Goal: Information Seeking & Learning: Check status

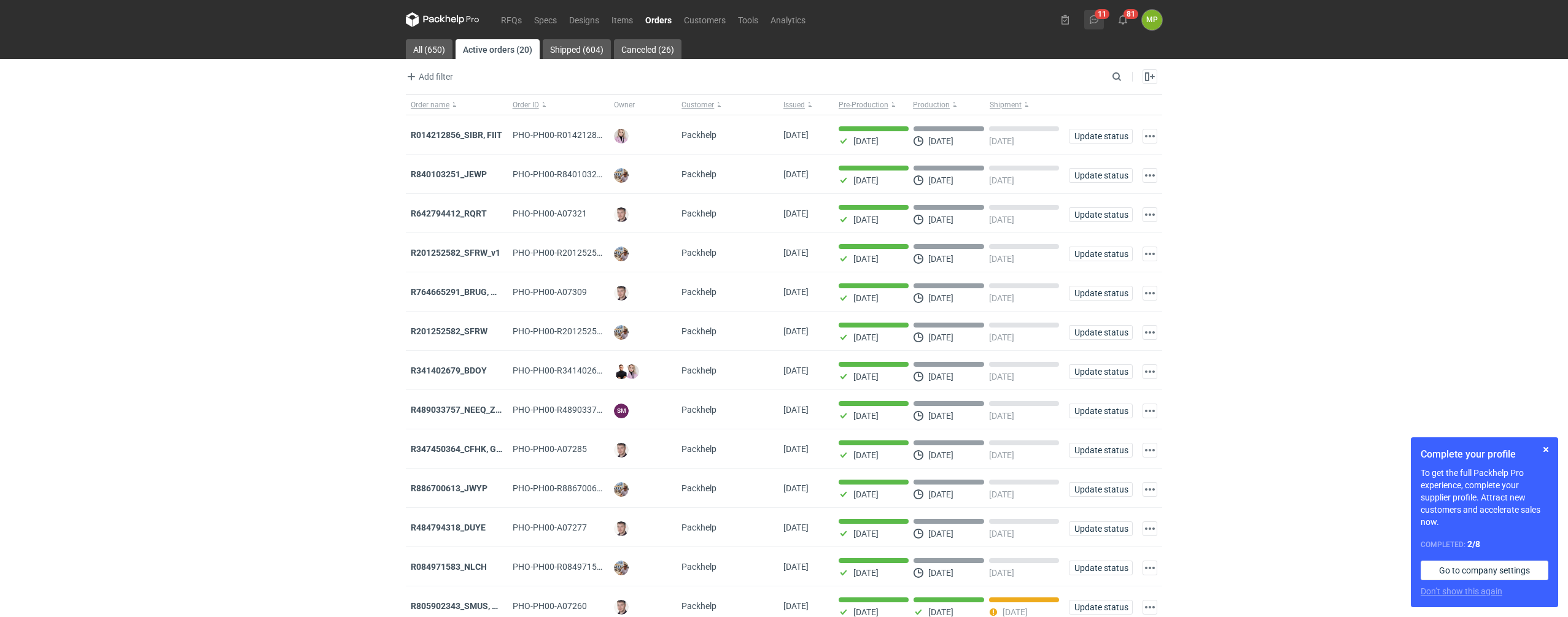
click at [1092, 17] on icon at bounding box center [1094, 20] width 10 height 10
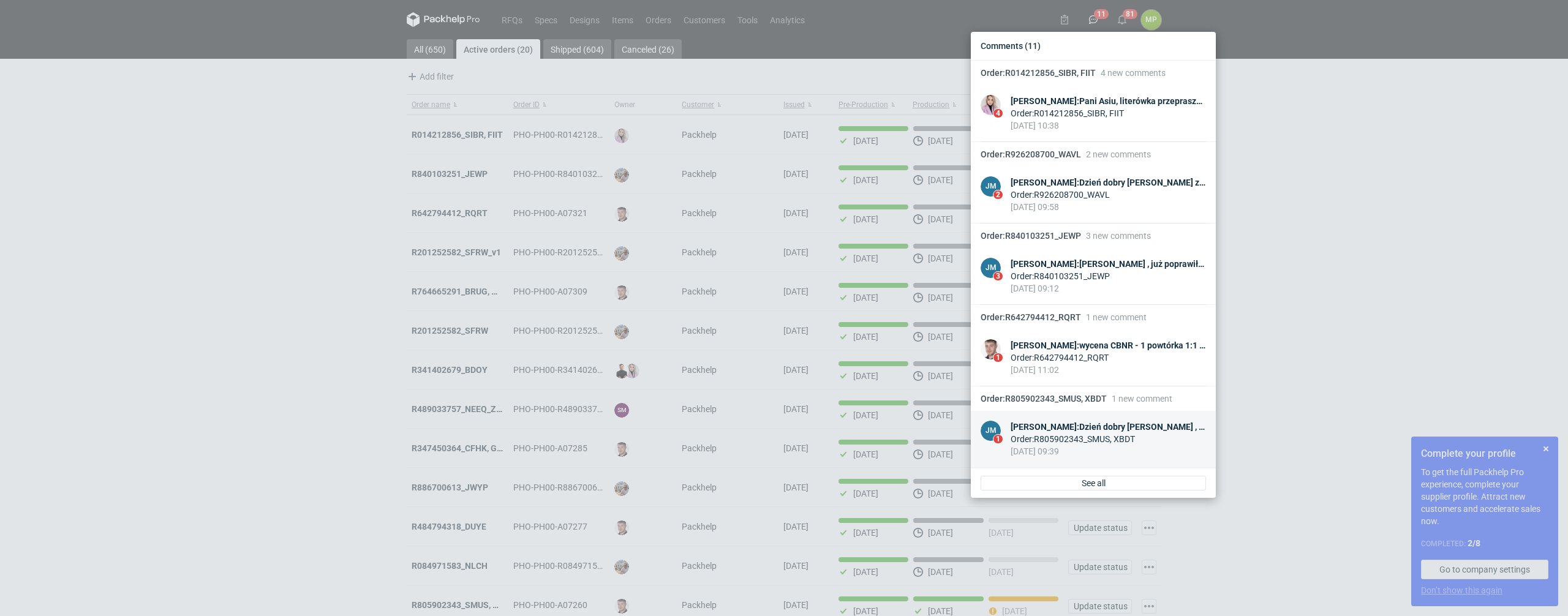
click at [1068, 429] on div "[PERSON_NAME] : Dzień dobry [PERSON_NAME] , 1 paleta + 2 paczki na palecie z wk…" at bounding box center [1108, 427] width 196 height 12
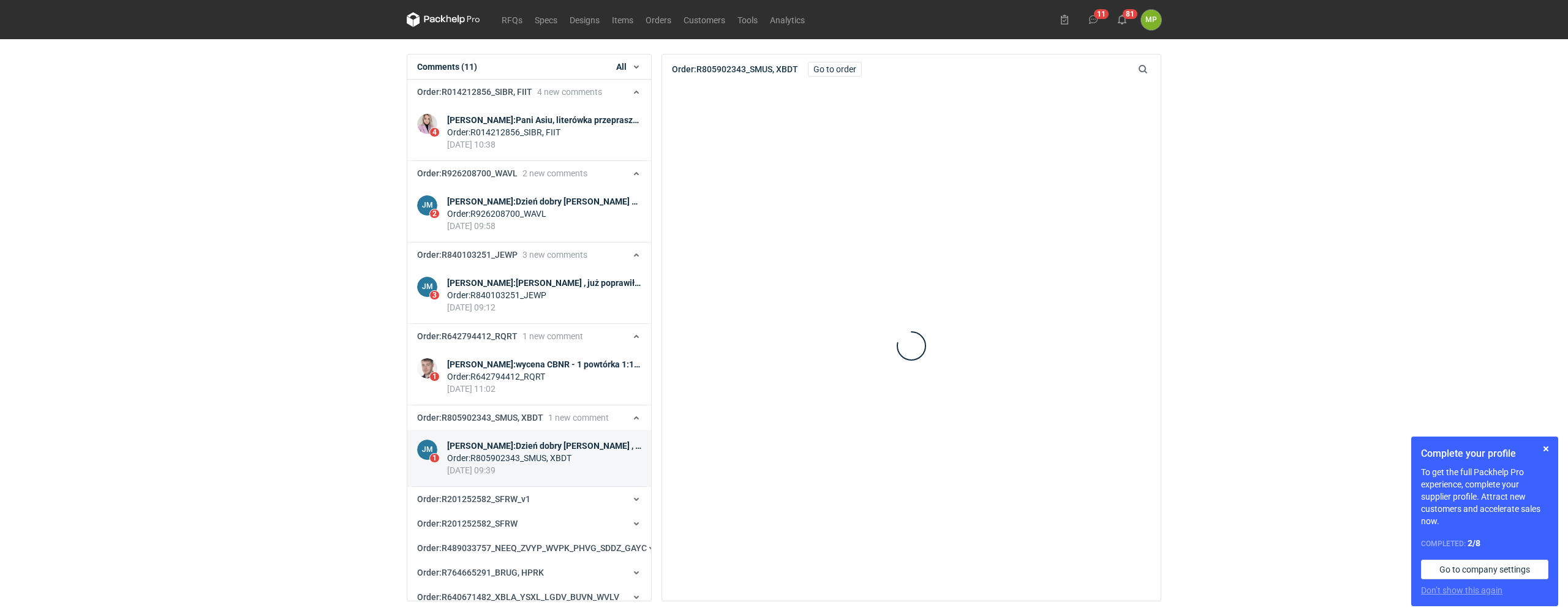
scroll to position [351, 0]
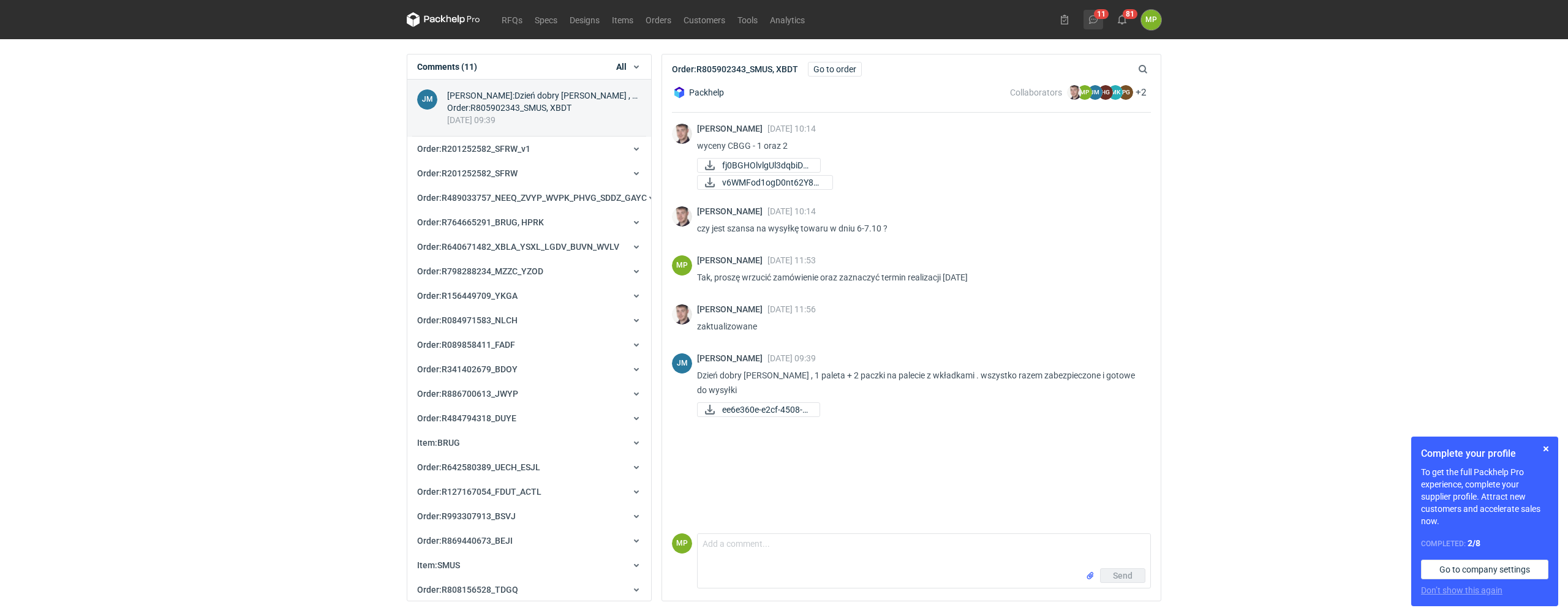
click at [1100, 21] on button "11" at bounding box center [1093, 19] width 20 height 20
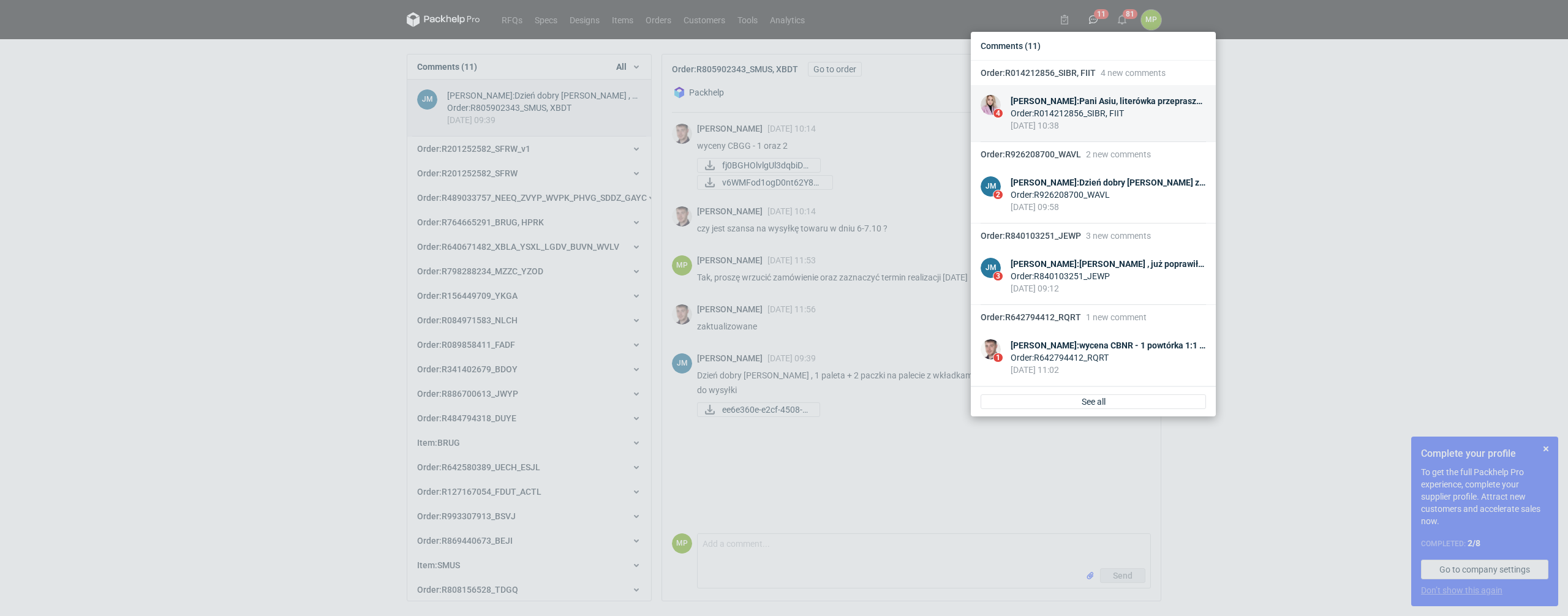
click at [1044, 104] on div "[PERSON_NAME] : Pani Asiu, literówka przepraszam. Właściwa oferta to CBPL-1" at bounding box center [1108, 101] width 196 height 12
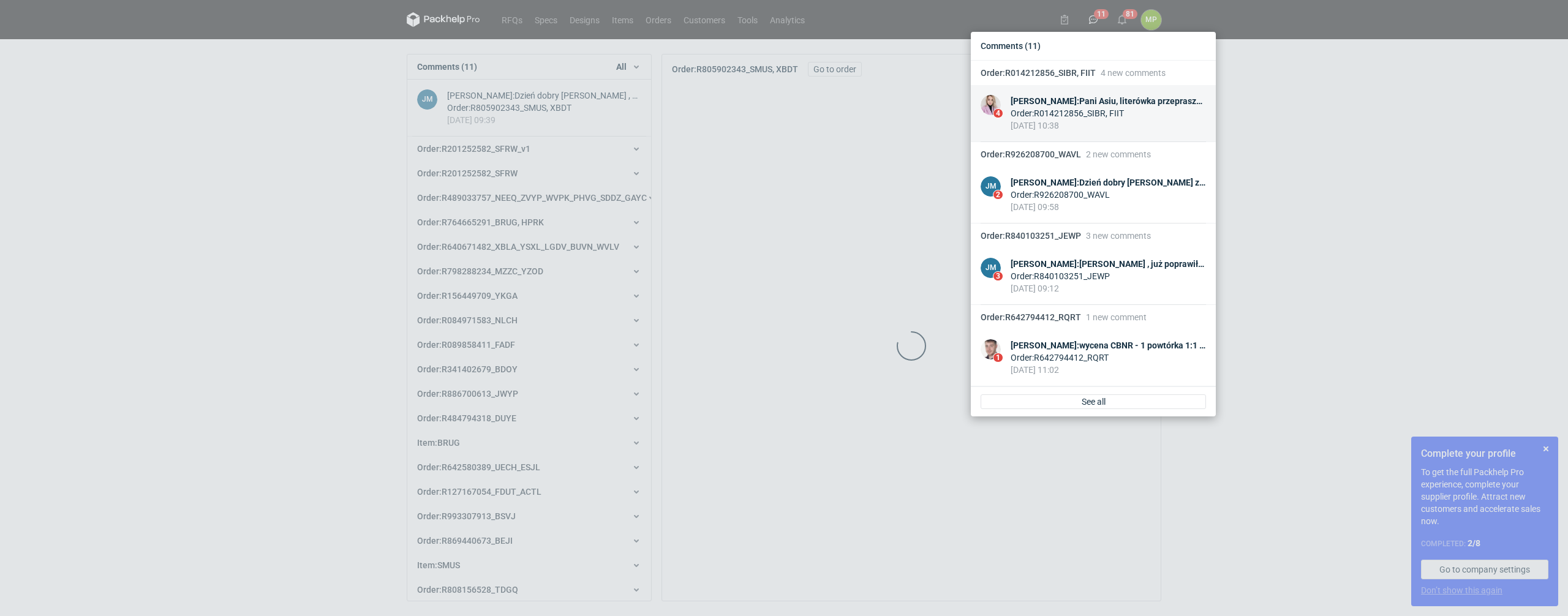
scroll to position [25, 0]
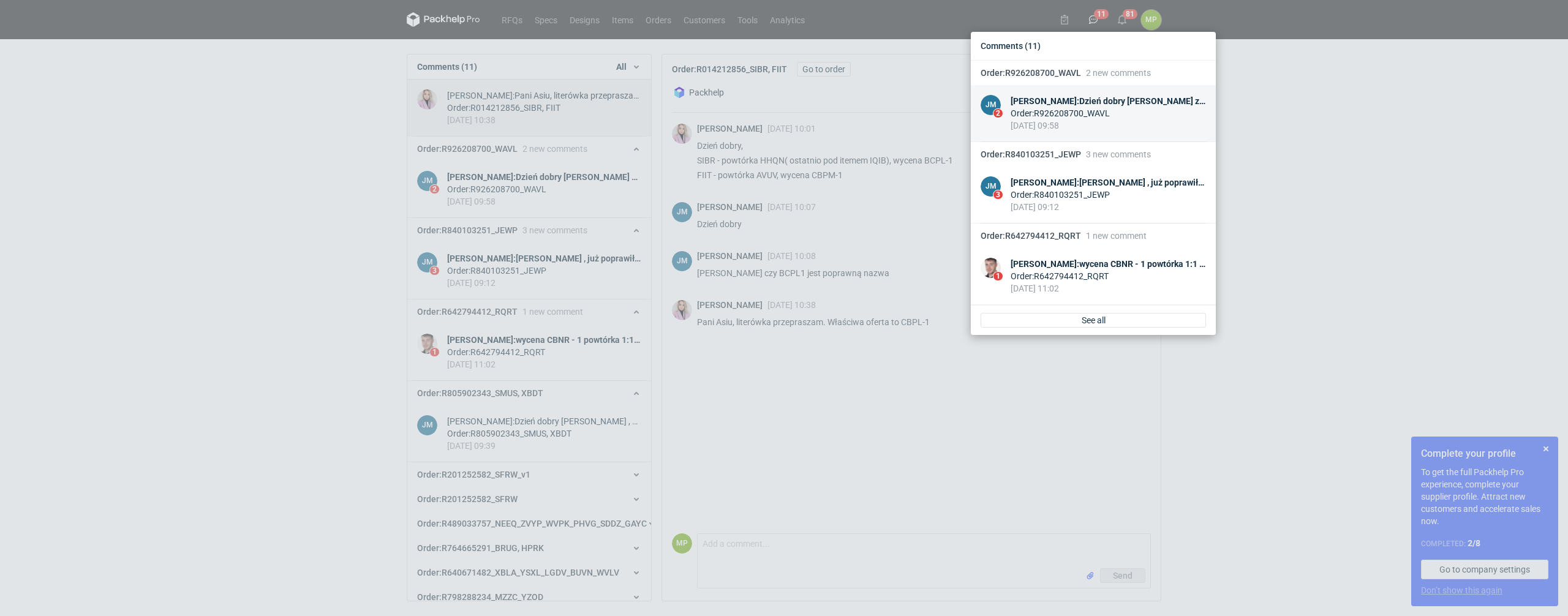
click at [1048, 131] on div "[DATE] 09:58" at bounding box center [1108, 125] width 196 height 12
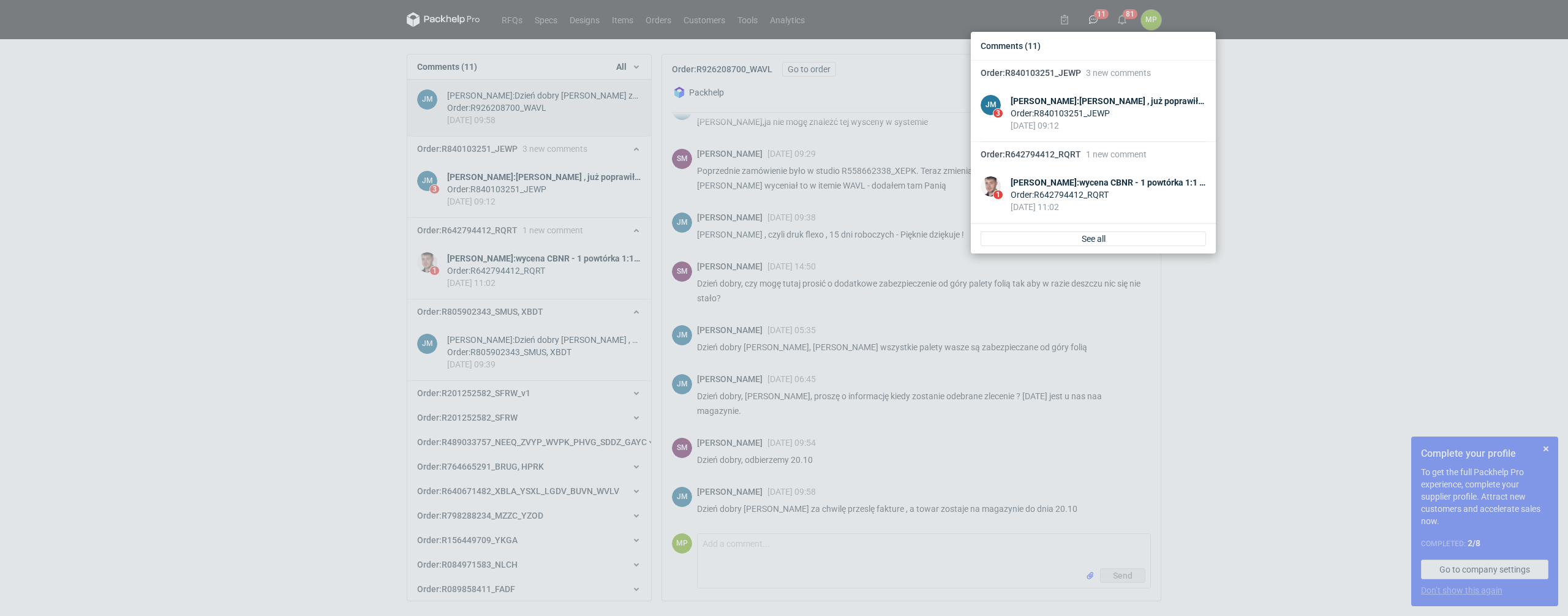
scroll to position [663, 0]
click at [834, 229] on div "Comments (11) Order : R840103251_JEWP 3 new comments JM 3 [PERSON_NAME] : [PERS…" at bounding box center [784, 308] width 1568 height 616
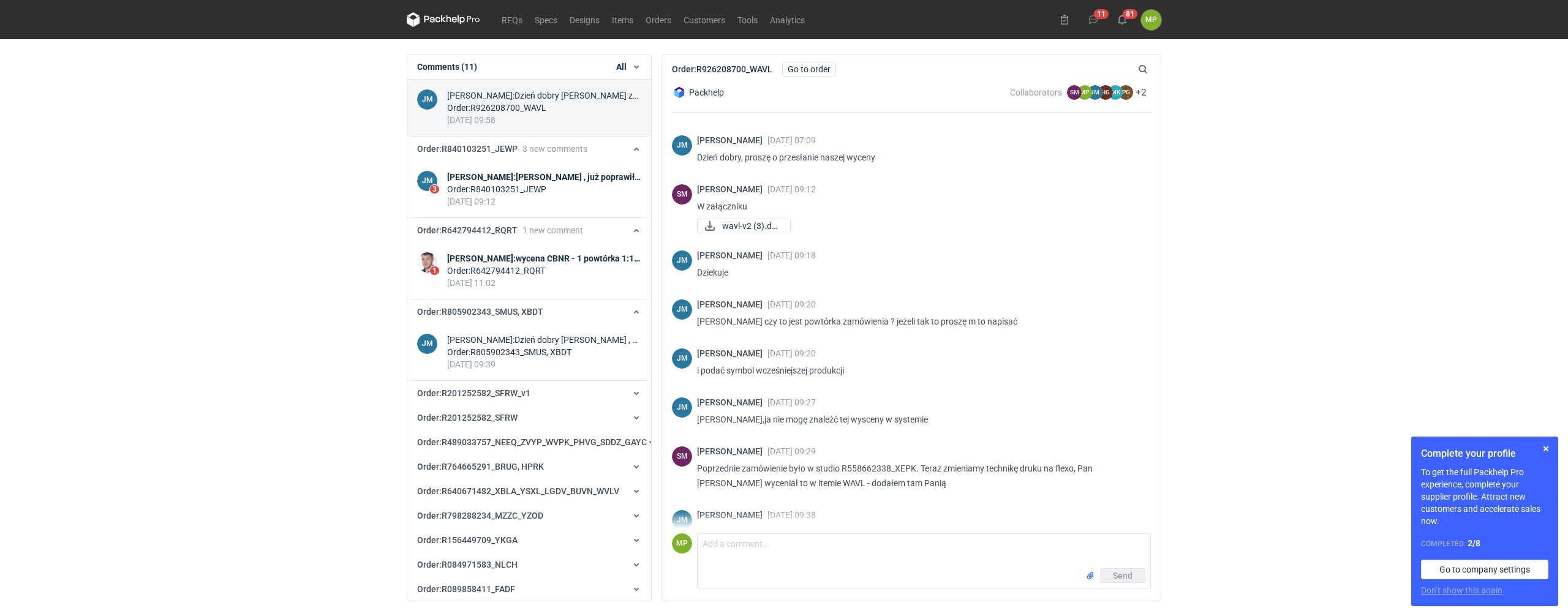
scroll to position [727, 0]
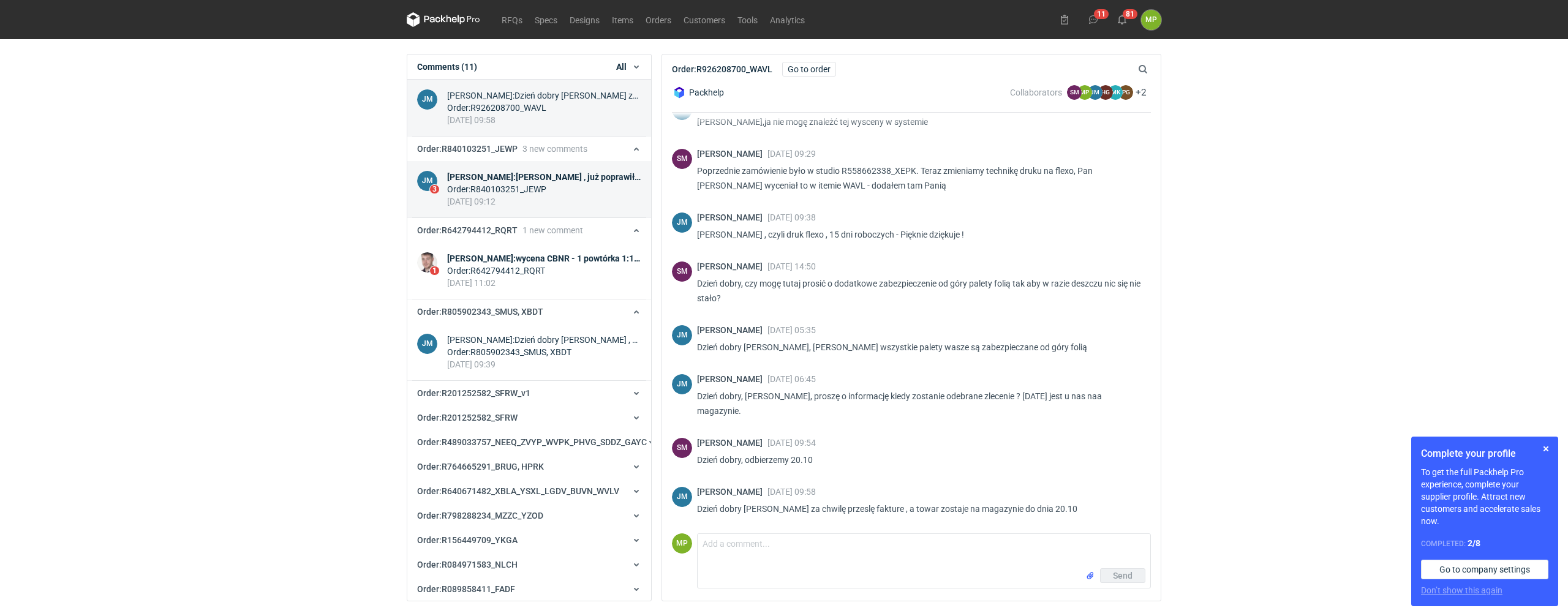
click at [559, 169] on link "JM 3 [PERSON_NAME] : [PERSON_NAME] , już poprawiłam Order : R840103251_JEWP [DA…" at bounding box center [530, 189] width 244 height 57
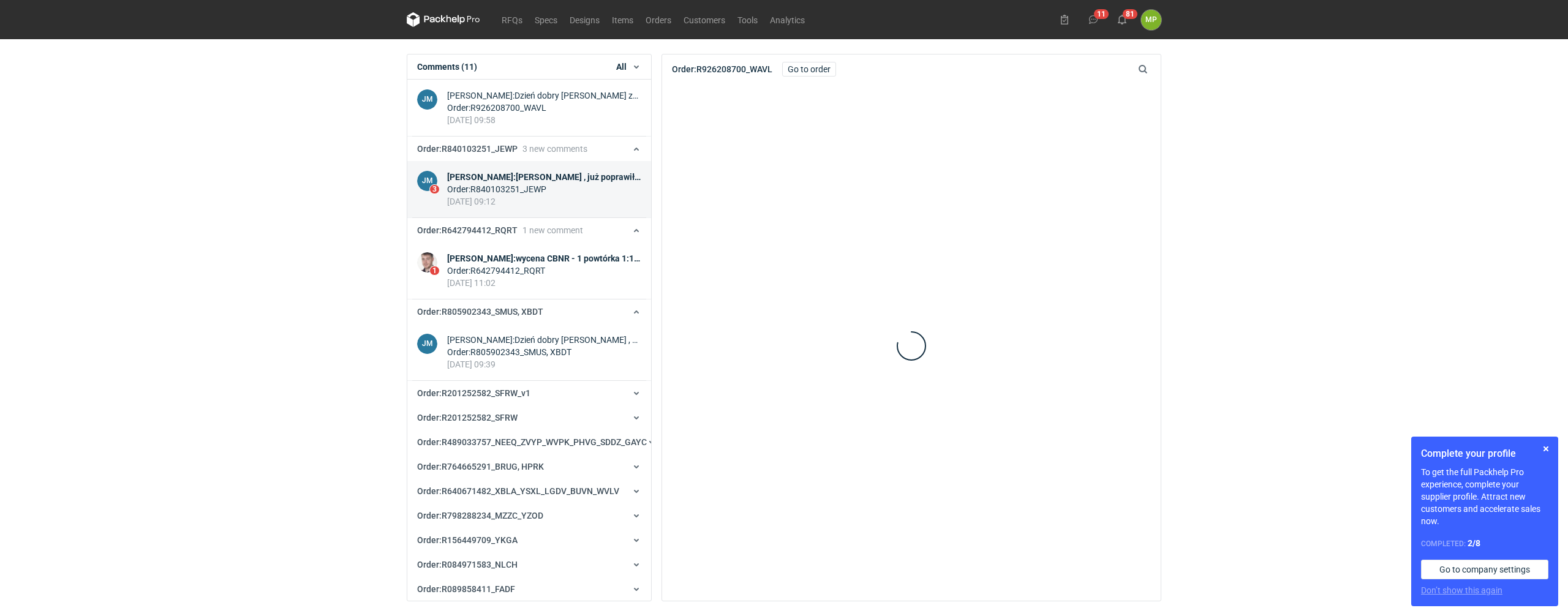
scroll to position [188, 0]
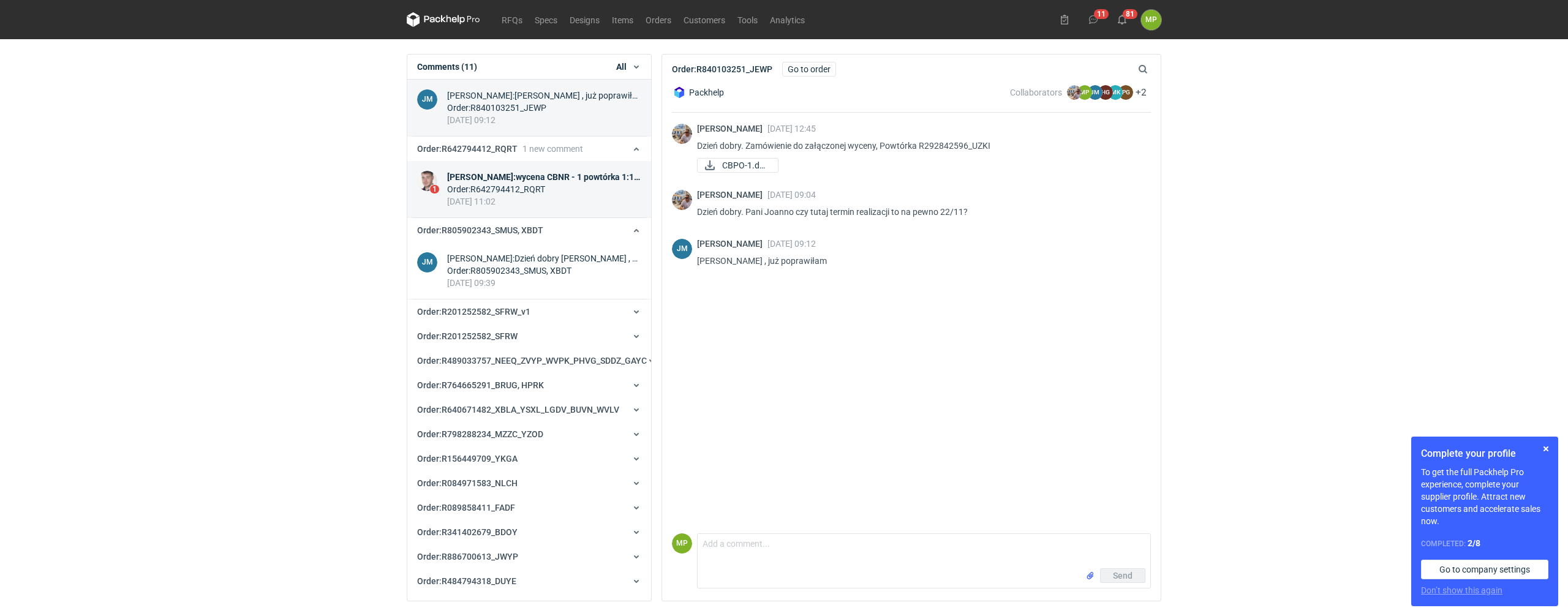
click at [547, 197] on div "[DATE] 11:02" at bounding box center [544, 201] width 194 height 12
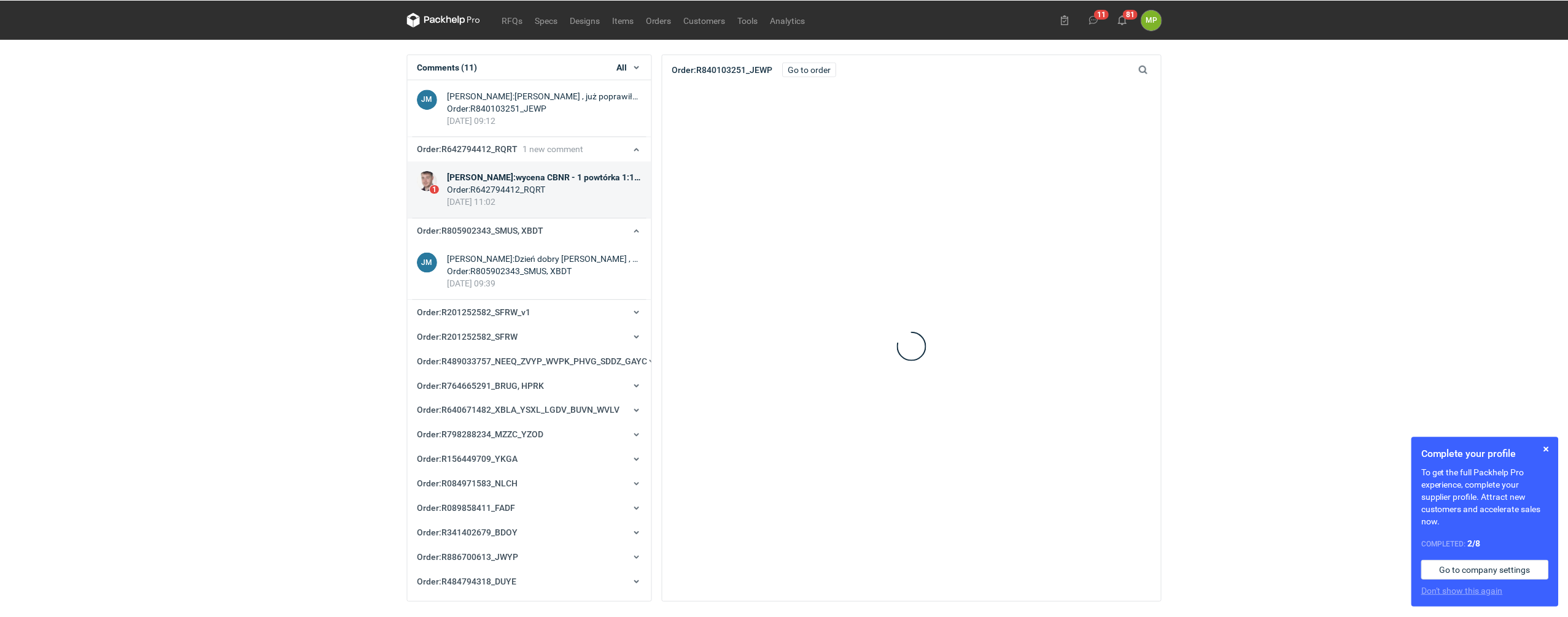
scroll to position [270, 0]
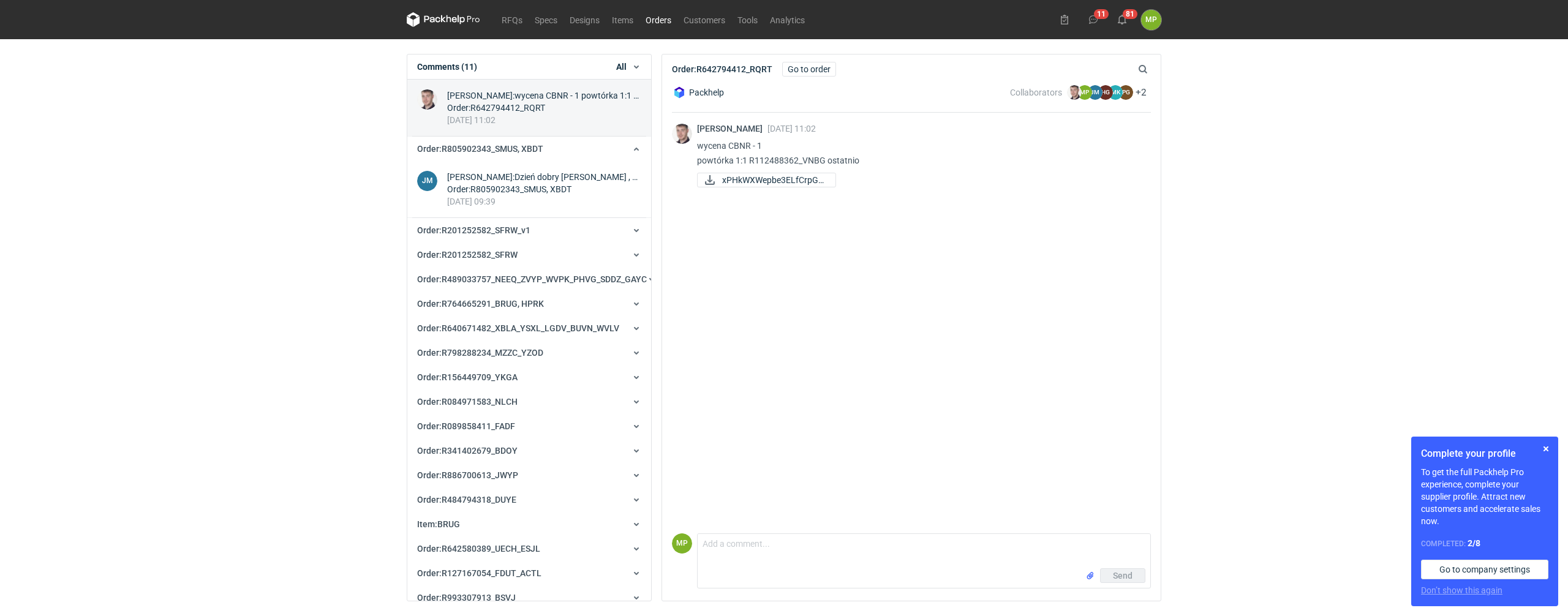
click at [651, 14] on link "Orders" at bounding box center [659, 19] width 38 height 15
